Goal: Information Seeking & Learning: Understand process/instructions

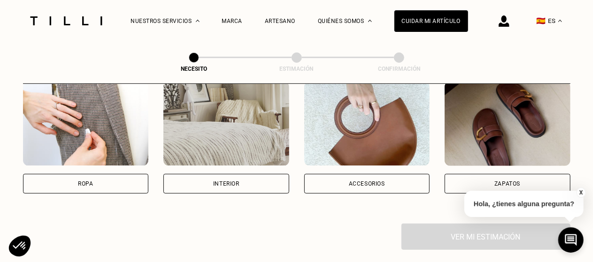
scroll to position [199, 0]
click at [198, 181] on div "Interior" at bounding box center [226, 184] width 126 height 20
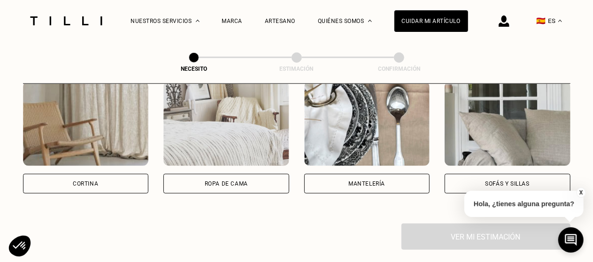
scroll to position [454, 0]
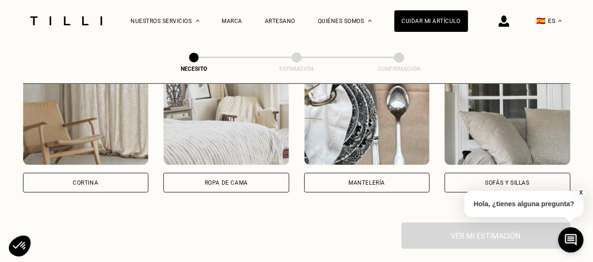
click at [198, 181] on div "Ropa de cama" at bounding box center [226, 183] width 126 height 20
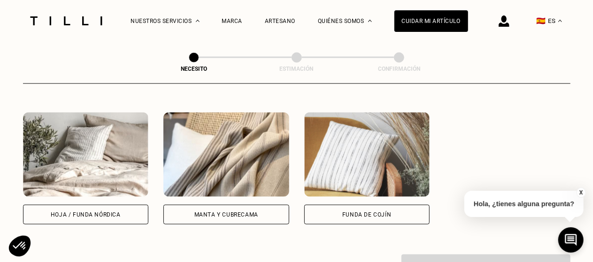
scroll to position [644, 0]
click at [212, 215] on div "Manta y cubrecama" at bounding box center [226, 215] width 64 height 6
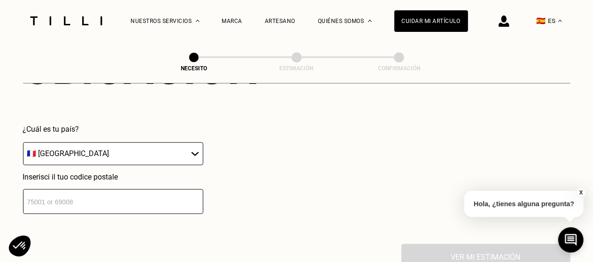
scroll to position [898, 0]
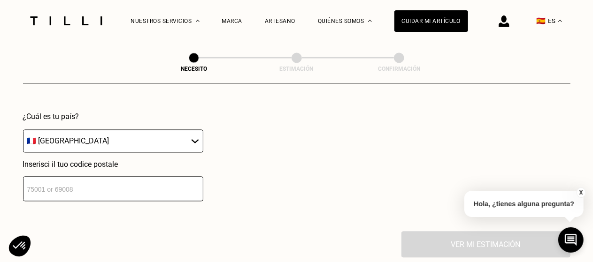
click at [169, 144] on select "🇩🇪 [GEOGRAPHIC_DATA] 🇦🇹 [GEOGRAPHIC_DATA] 🇧🇪 [GEOGRAPHIC_DATA] 🇧🇬 [GEOGRAPHIC_D…" at bounding box center [113, 141] width 180 height 23
select select "ES"
click at [23, 133] on select "🇩🇪 [GEOGRAPHIC_DATA] 🇦🇹 [GEOGRAPHIC_DATA] 🇧🇪 [GEOGRAPHIC_DATA] 🇧🇬 [GEOGRAPHIC_D…" at bounding box center [113, 141] width 180 height 23
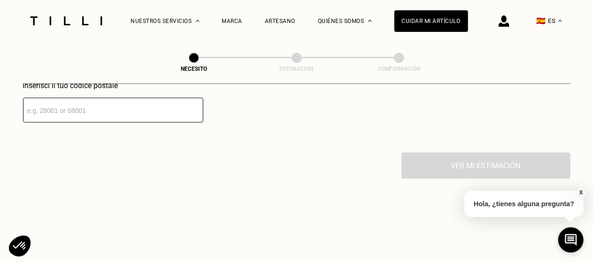
scroll to position [977, 0]
click at [126, 118] on input "number" at bounding box center [113, 110] width 180 height 25
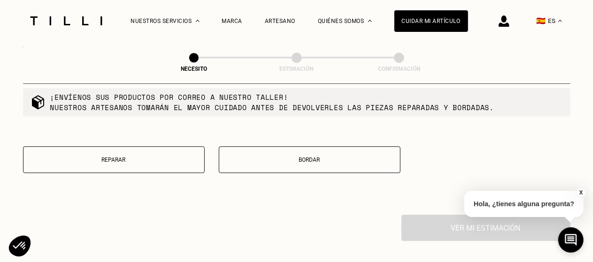
scroll to position [1228, 0]
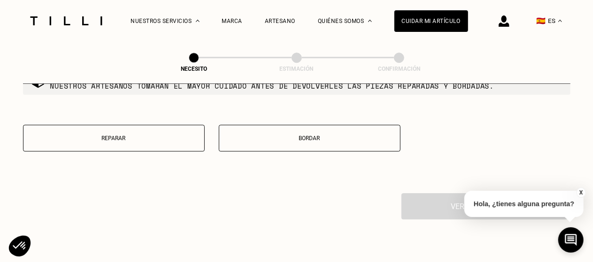
type input "08000"
click at [160, 142] on p "Reparar" at bounding box center [113, 138] width 171 height 7
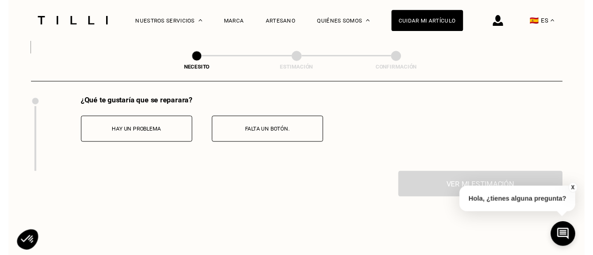
scroll to position [1325, 0]
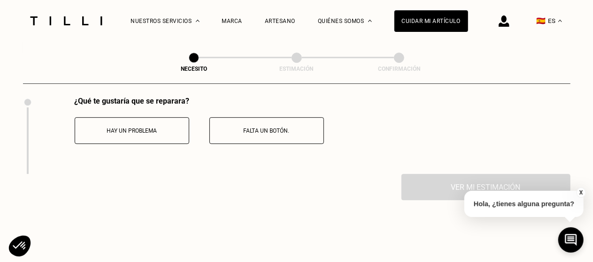
click at [132, 131] on button "Hay un problema" at bounding box center [132, 130] width 115 height 27
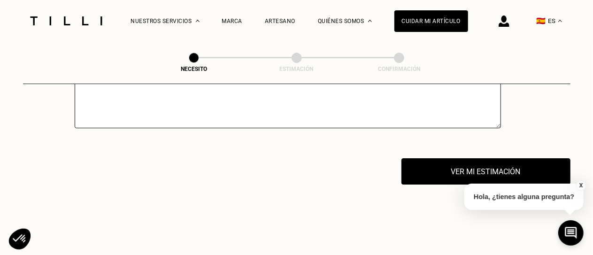
scroll to position [1529, 0]
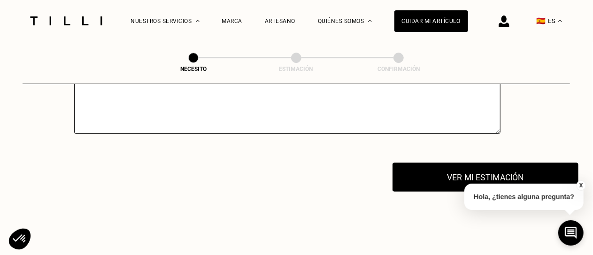
click at [422, 185] on button "Ver mi estimación" at bounding box center [485, 176] width 186 height 29
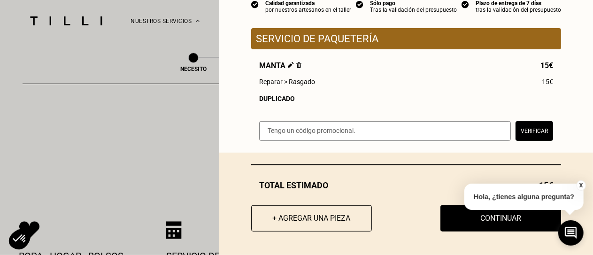
scroll to position [1603, 0]
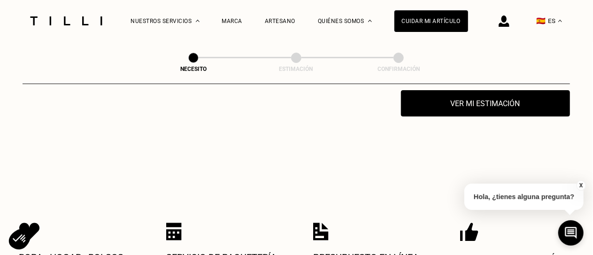
click at [580, 182] on button "X" at bounding box center [580, 185] width 9 height 10
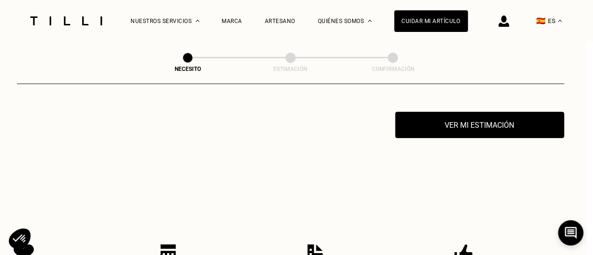
scroll to position [1583, 6]
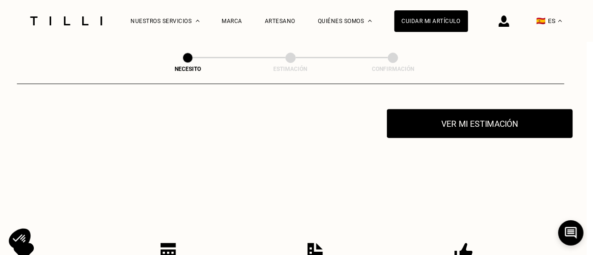
click at [507, 128] on button "Ver mi estimación" at bounding box center [480, 123] width 186 height 29
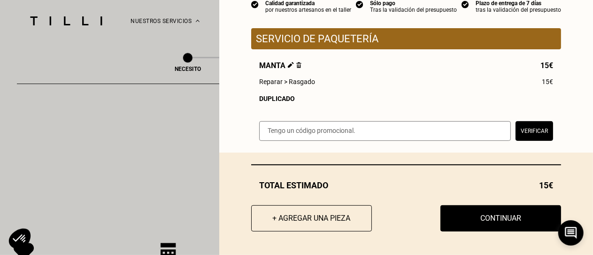
scroll to position [100, 0]
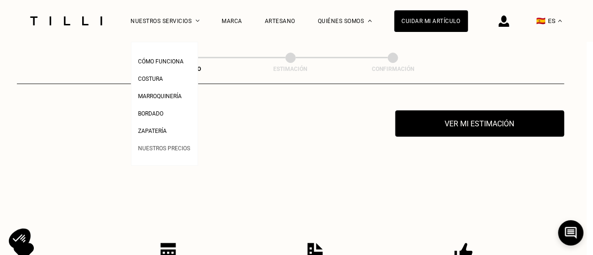
click at [176, 150] on span "Nuestros precios" at bounding box center [164, 148] width 52 height 7
select select "ES"
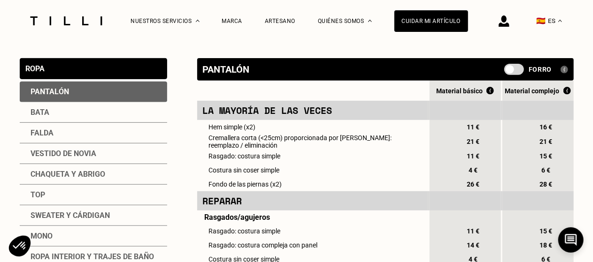
scroll to position [157, 0]
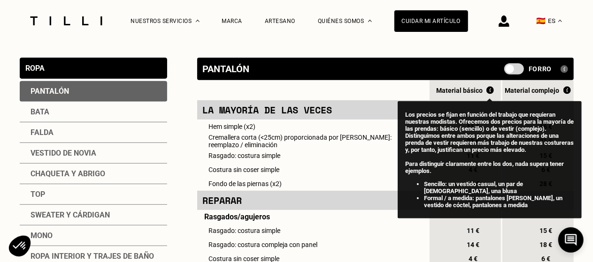
click at [490, 90] on img at bounding box center [490, 90] width 8 height 8
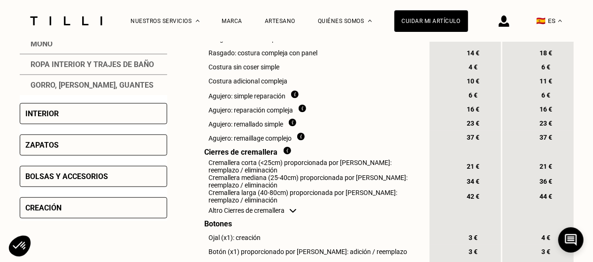
scroll to position [350, 0]
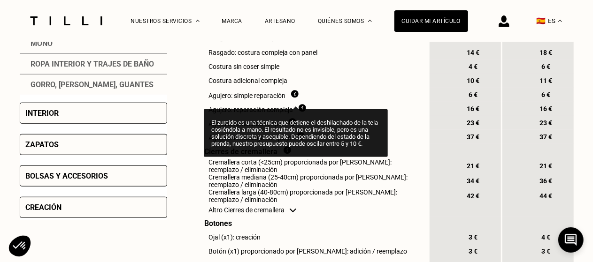
click at [297, 98] on img at bounding box center [295, 94] width 8 height 8
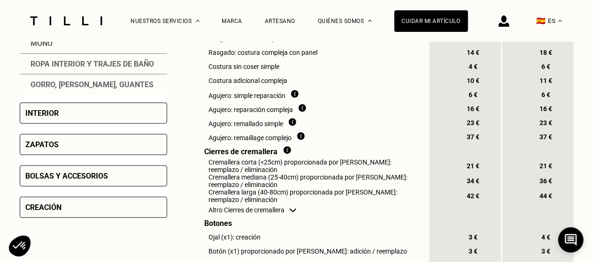
click at [311, 88] on td "Costura adicional compleja" at bounding box center [312, 81] width 231 height 14
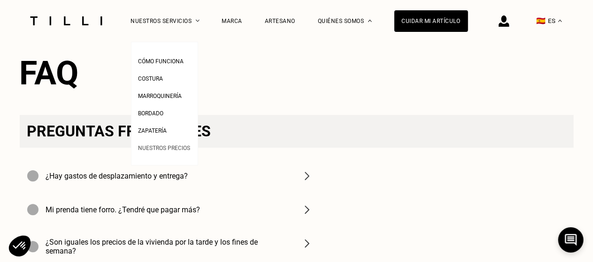
scroll to position [1341, 0]
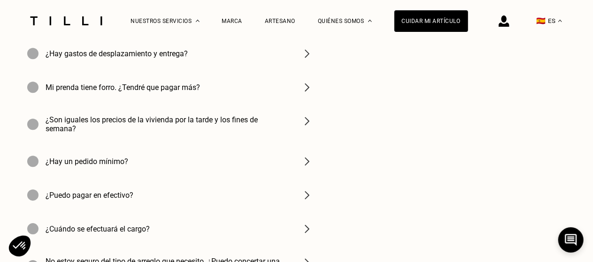
click at [474, 138] on div at bounding box center [454, 179] width 221 height 284
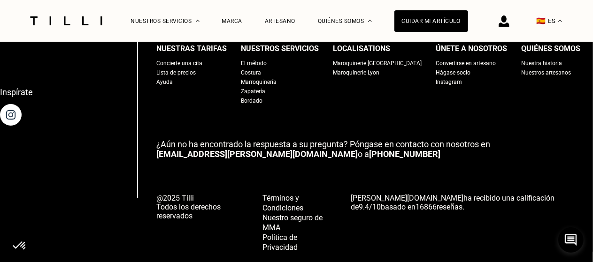
scroll to position [1782, 0]
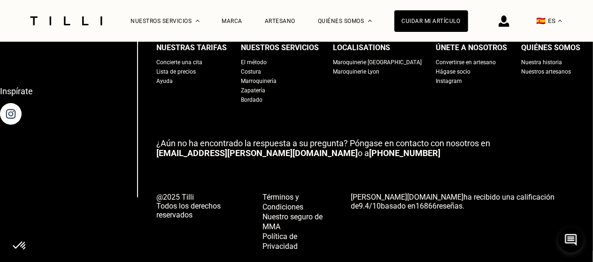
click at [436, 67] on div "Convertirse en artesano" at bounding box center [466, 62] width 60 height 9
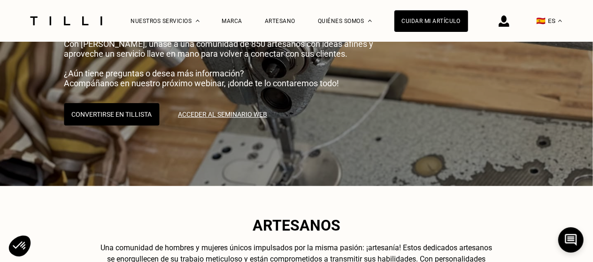
scroll to position [102, 0]
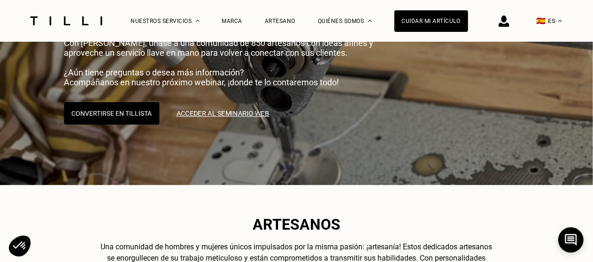
click at [248, 114] on link "Acceder al seminario web" at bounding box center [223, 113] width 108 height 23
